Goal: Navigation & Orientation: Find specific page/section

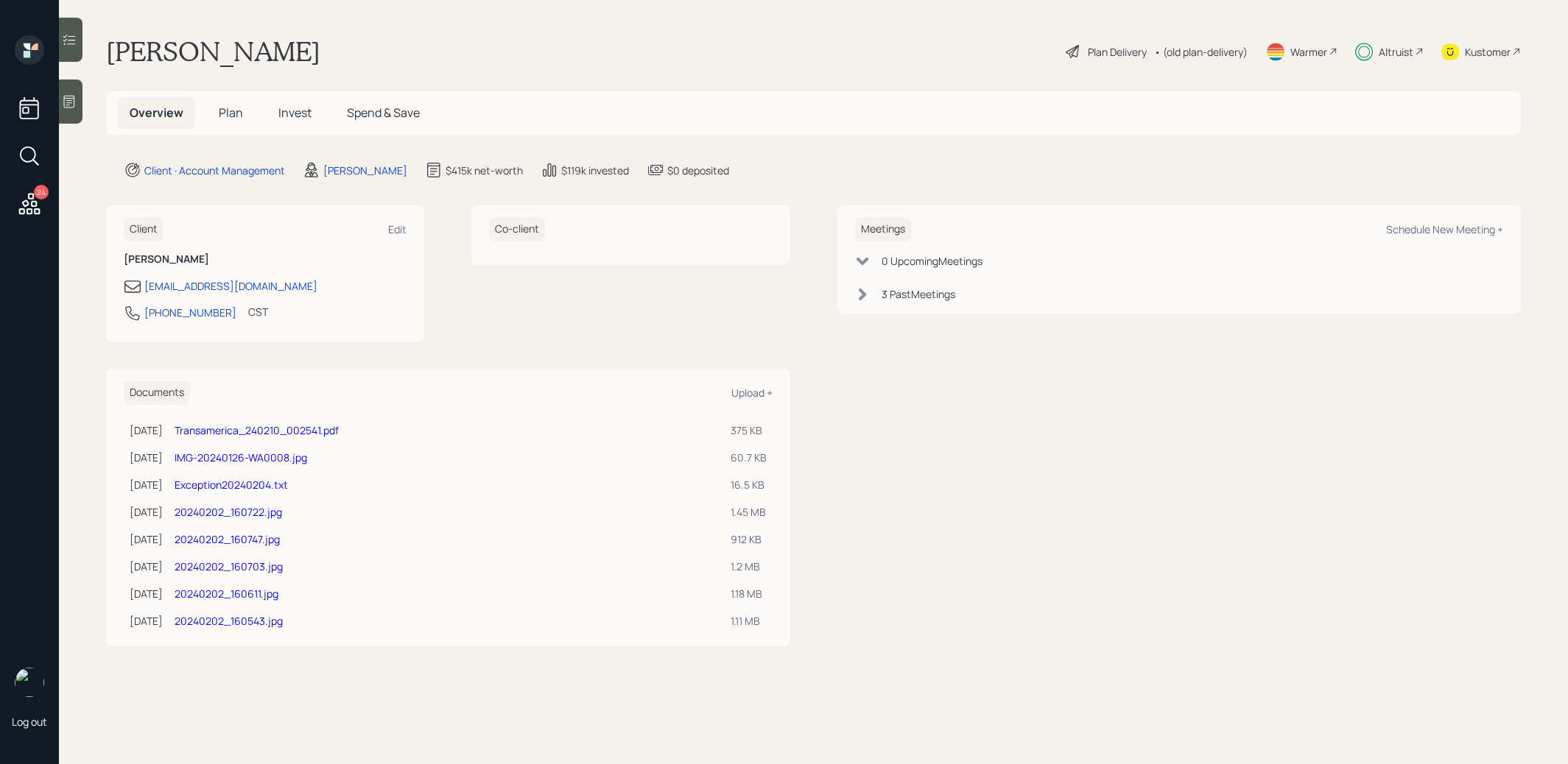
click at [233, 112] on span "Plan" at bounding box center [230, 113] width 24 height 17
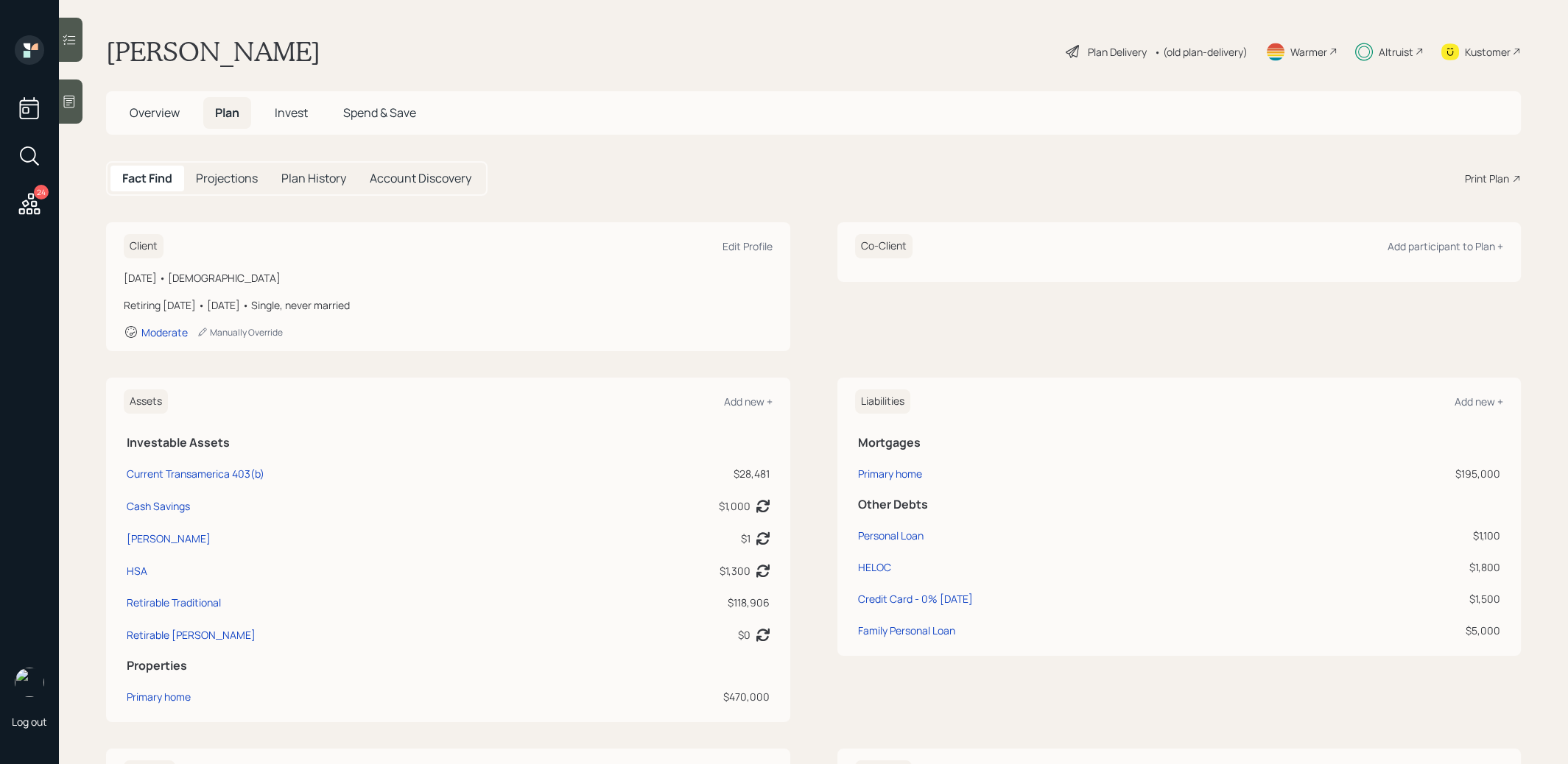
click at [292, 114] on span "Invest" at bounding box center [292, 113] width 33 height 17
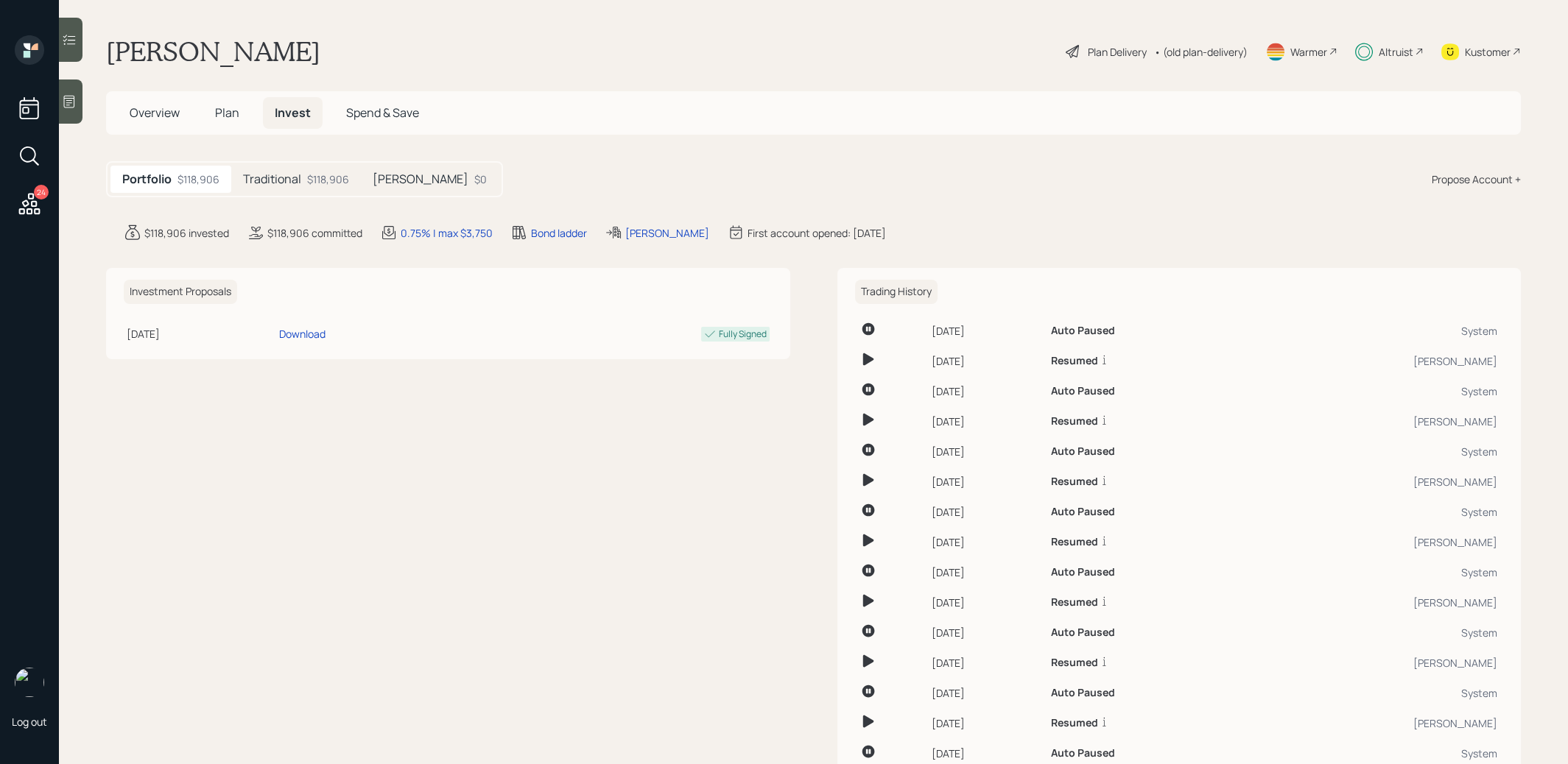
click at [233, 113] on span "Plan" at bounding box center [227, 113] width 24 height 17
